Goal: Task Accomplishment & Management: Manage account settings

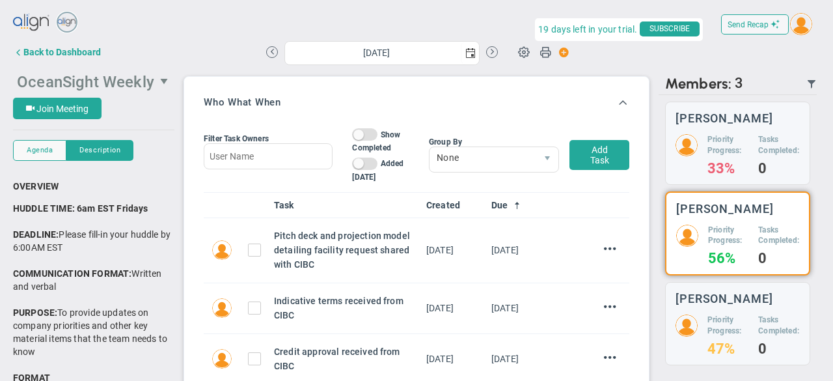
click at [53, 81] on span "OceanSight Weekly" at bounding box center [85, 82] width 137 height 18
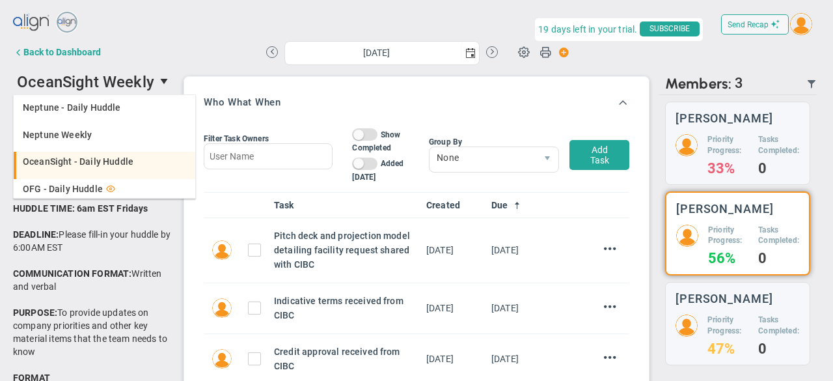
click at [80, 165] on span "OceanSight - Daily Huddle" at bounding box center [78, 161] width 111 height 9
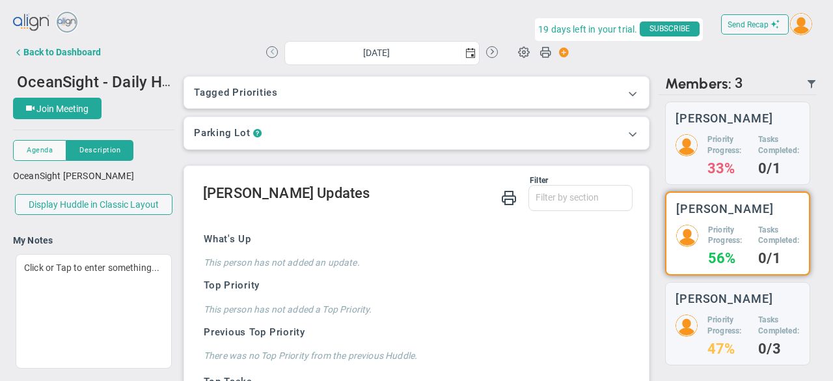
click at [269, 50] on button at bounding box center [272, 52] width 12 height 12
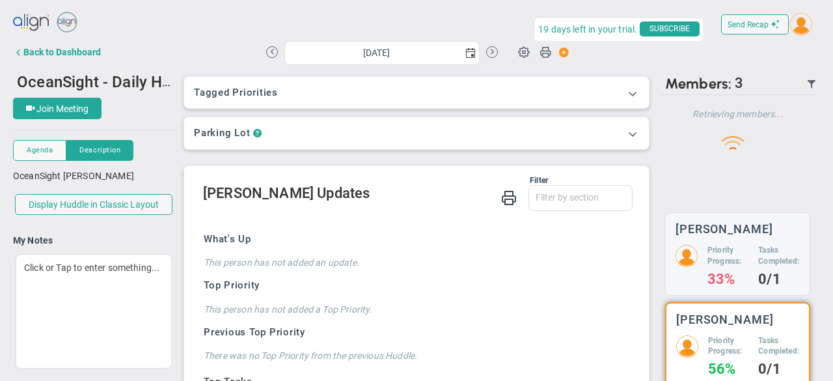
click at [266, 53] on button at bounding box center [272, 52] width 12 height 12
click at [267, 53] on button at bounding box center [272, 52] width 12 height 12
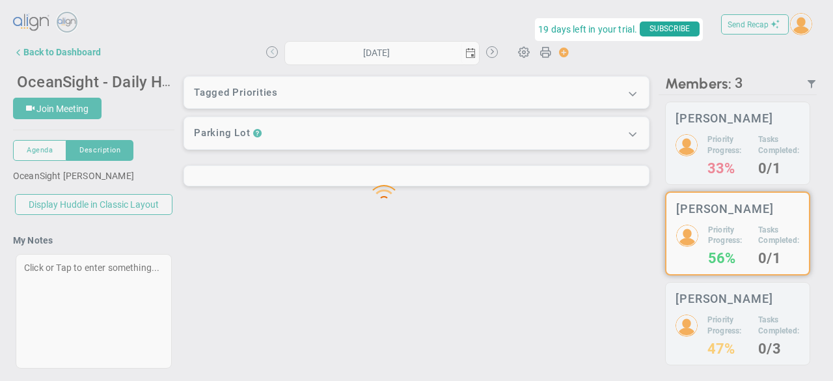
type input "[DATE]"
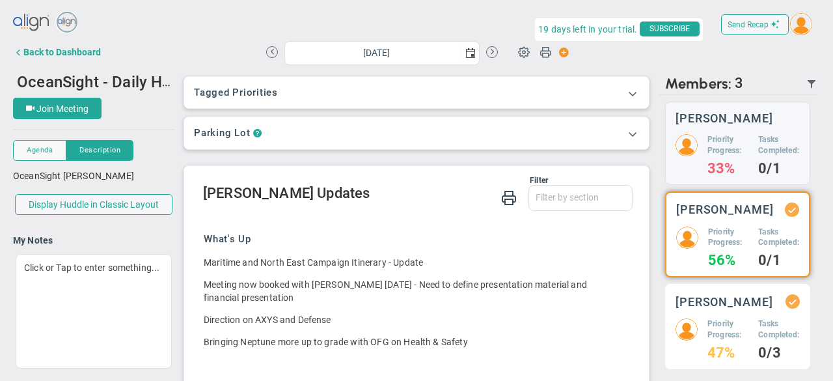
click at [729, 326] on div "[PERSON_NAME] Priority Progress: 47% Tasks Completed: 0/3" at bounding box center [737, 326] width 145 height 85
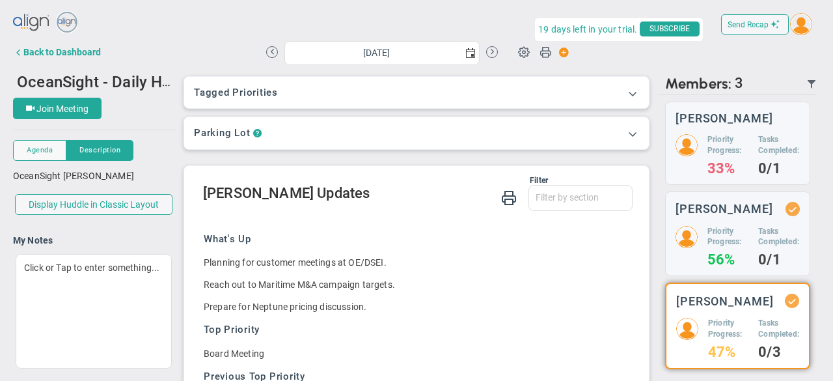
scroll to position [21, 0]
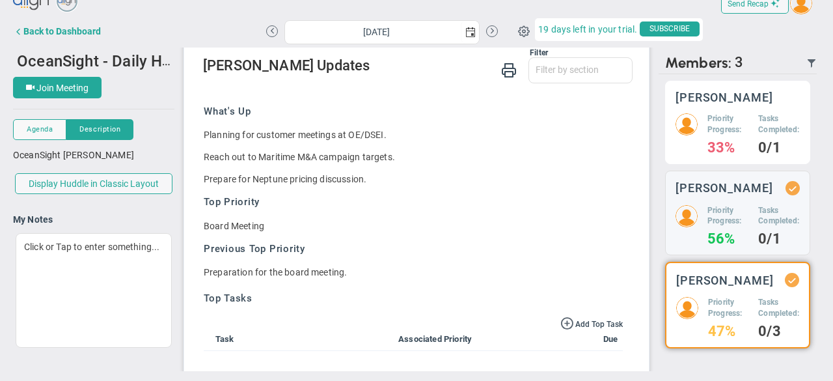
click at [704, 95] on h3 "[PERSON_NAME]" at bounding box center [725, 97] width 98 height 12
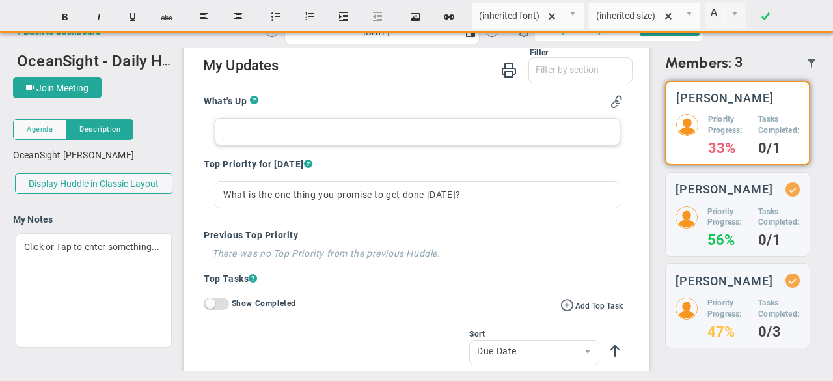
click at [238, 131] on div at bounding box center [418, 131] width 406 height 27
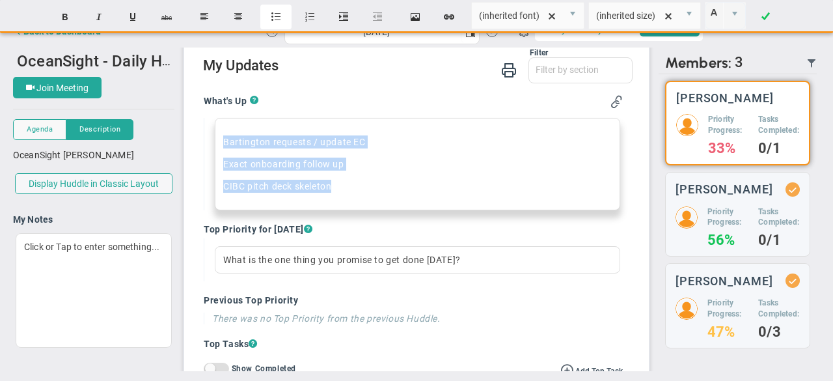
click at [269, 12] on button "Insert unordered list" at bounding box center [275, 17] width 31 height 25
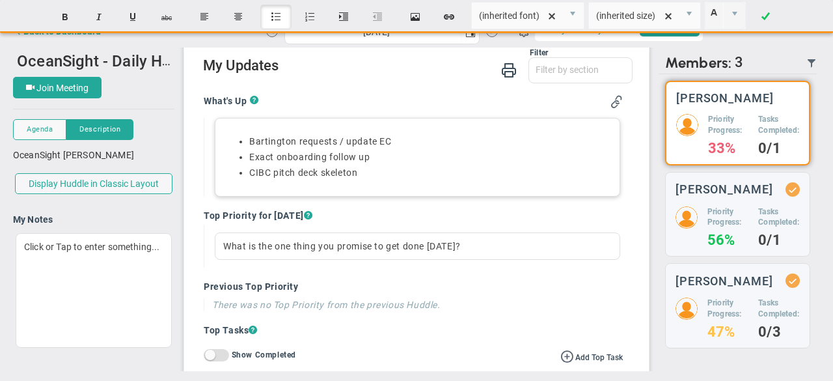
click at [376, 176] on li "CIBC pitch deck skeleton" at bounding box center [430, 173] width 363 height 12
click at [392, 182] on div "Bartington requests / update EC Exact onboarding follow up﻿ CIBC pitch deck ske…" at bounding box center [418, 157] width 406 height 79
click at [397, 179] on div "Bartington requests / update EC Exact onboarding follow up﻿ CIBC pitch deck ske…" at bounding box center [418, 157] width 406 height 79
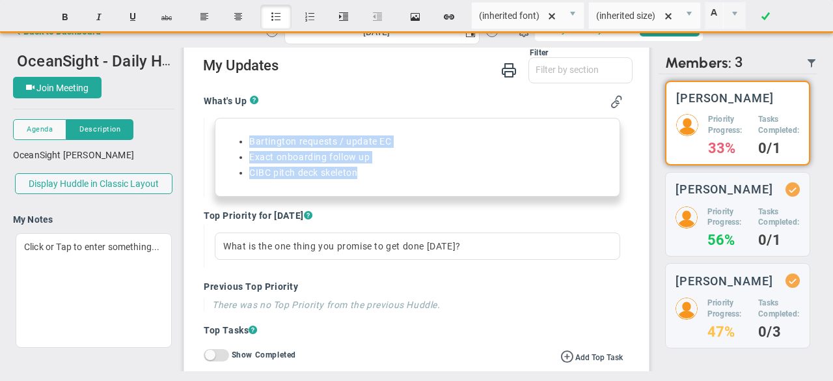
drag, startPoint x: 366, startPoint y: 172, endPoint x: 211, endPoint y: 134, distance: 159.6
click at [211, 134] on div "Bartington requests / update EC Exact onboarding follow up﻿ CIBC pitch deck ske…" at bounding box center [413, 157] width 419 height 79
copy ul "Bartington requests / update EC Exact onboarding follow up﻿ CIBC pitch deck ske…"
click at [385, 173] on li "CIBC pitch deck skeleton" at bounding box center [430, 173] width 363 height 12
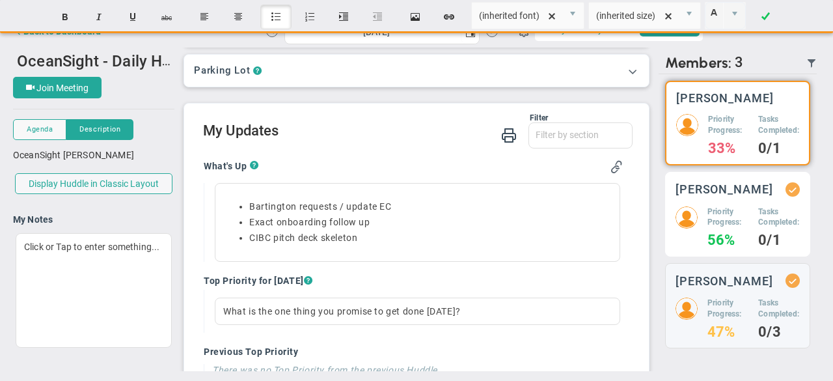
click at [730, 228] on h5 "Priority Progress:" at bounding box center [728, 217] width 41 height 22
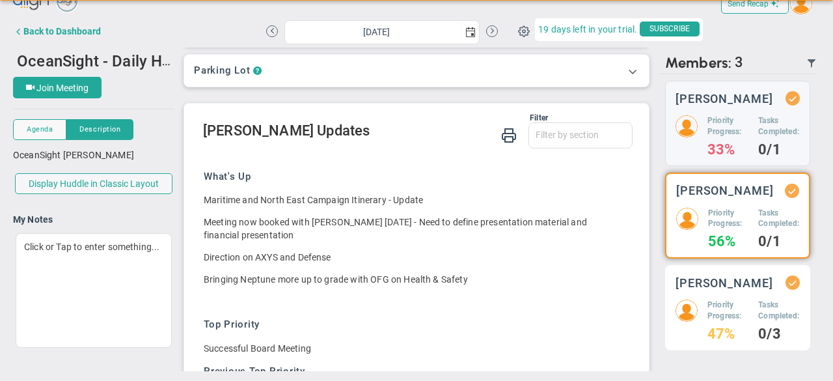
scroll to position [107, 0]
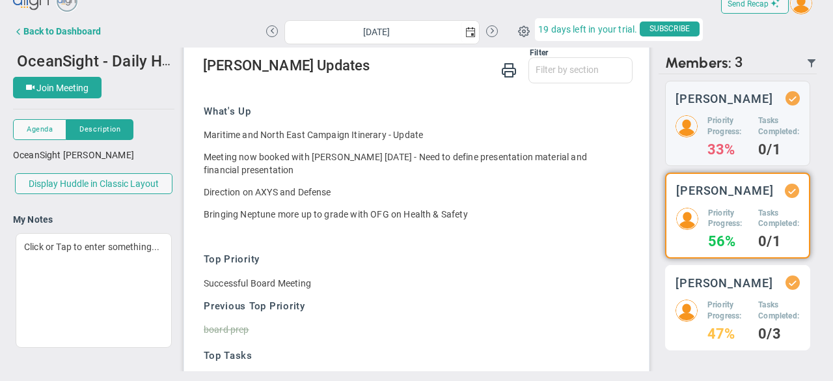
click at [725, 312] on h5 "Priority Progress:" at bounding box center [728, 310] width 41 height 22
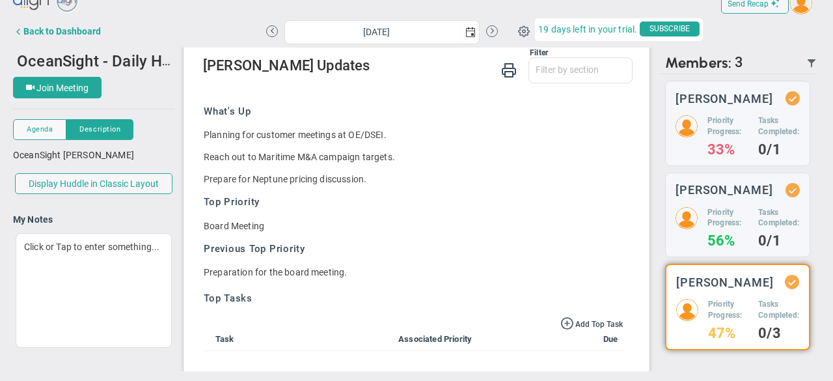
click at [706, 179] on div "[PERSON_NAME] Priority Progress: 33% Tasks Completed: 0/1 [PERSON_NAME] Priorit…" at bounding box center [738, 215] width 158 height 283
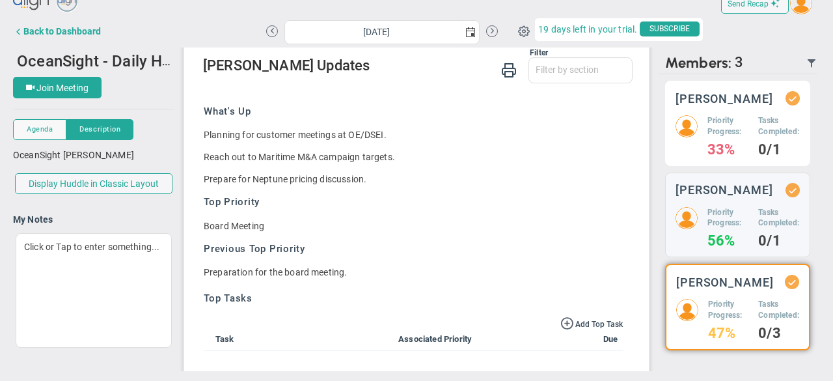
click at [698, 152] on div "Priority Progress: 33% Tasks Completed: 0/1" at bounding box center [738, 135] width 124 height 40
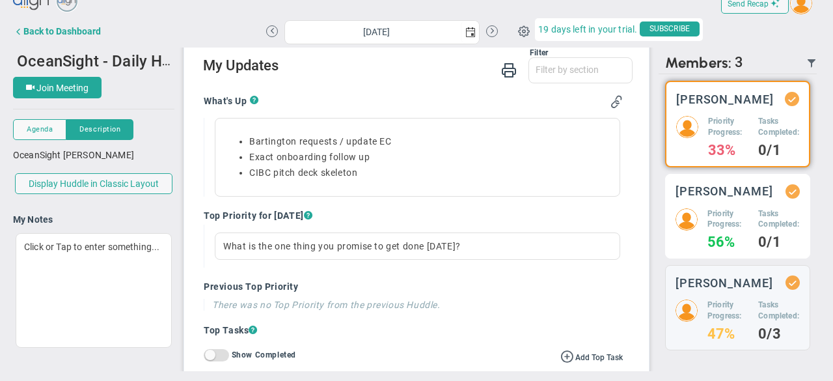
click at [749, 208] on div "[PERSON_NAME] Priority Progress: 56% Tasks Completed: 0/1" at bounding box center [737, 216] width 145 height 85
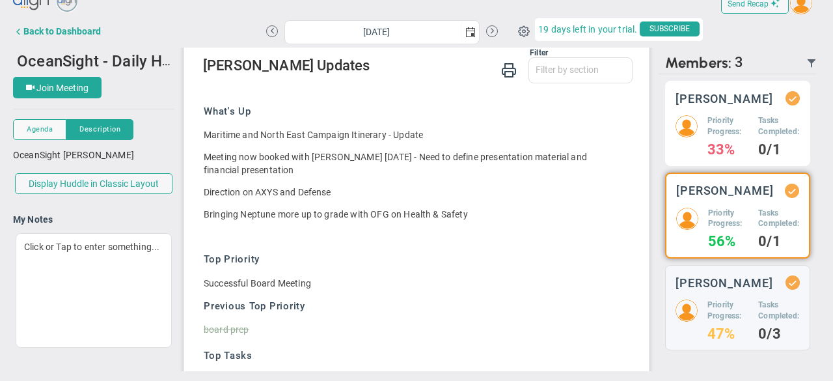
click at [726, 105] on h3 "[PERSON_NAME]" at bounding box center [725, 98] width 98 height 12
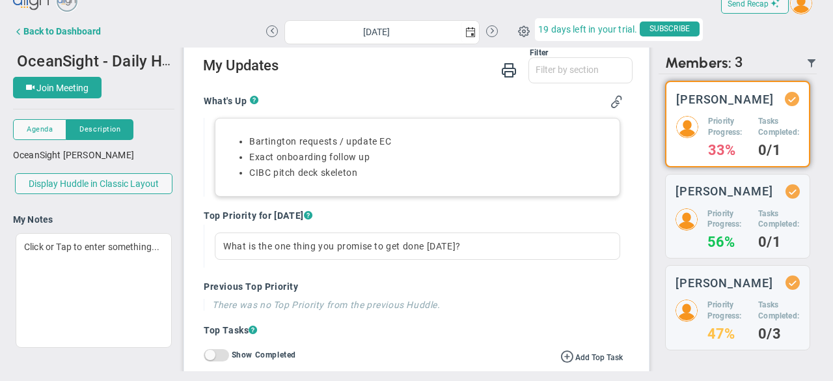
click at [367, 172] on li "CIBC pitch deck skeleton" at bounding box center [430, 173] width 363 height 12
